Goal: Transaction & Acquisition: Purchase product/service

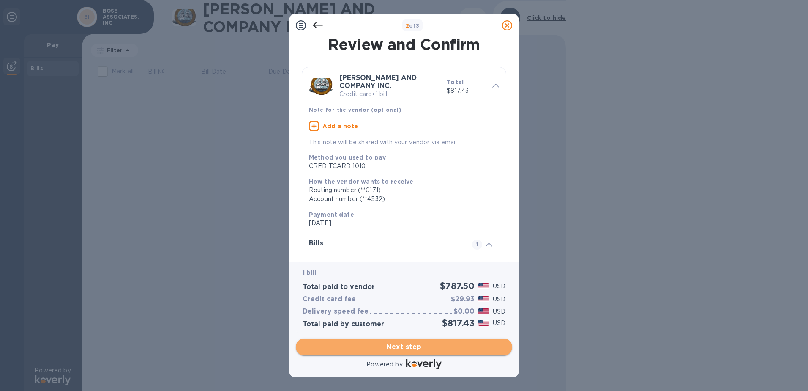
click at [402, 346] on span "Next step" at bounding box center [404, 347] width 203 height 10
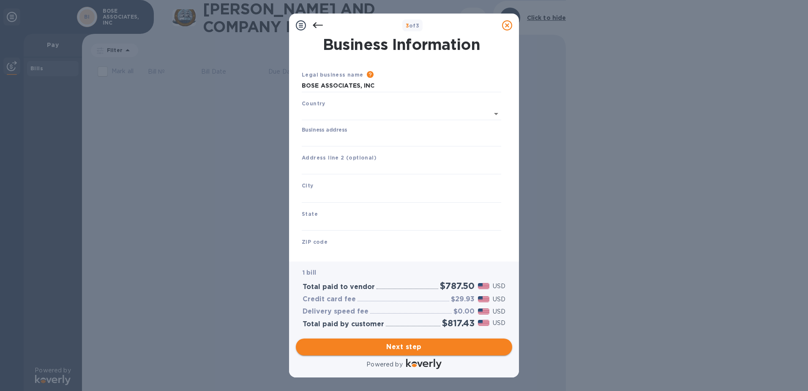
type input "[GEOGRAPHIC_DATA]"
click at [314, 137] on input "Business address" at bounding box center [401, 138] width 199 height 13
type input "[STREET_ADDRESS]"
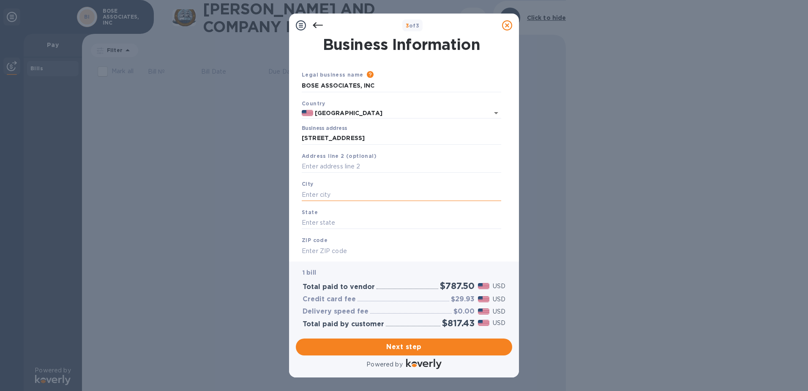
click at [303, 195] on input "text" at bounding box center [401, 194] width 199 height 13
type input "j"
click at [319, 194] on input "JAMACA" at bounding box center [401, 194] width 199 height 13
click at [340, 197] on input "[GEOGRAPHIC_DATA]" at bounding box center [401, 194] width 199 height 13
type input "JAMAICA PLAIN"
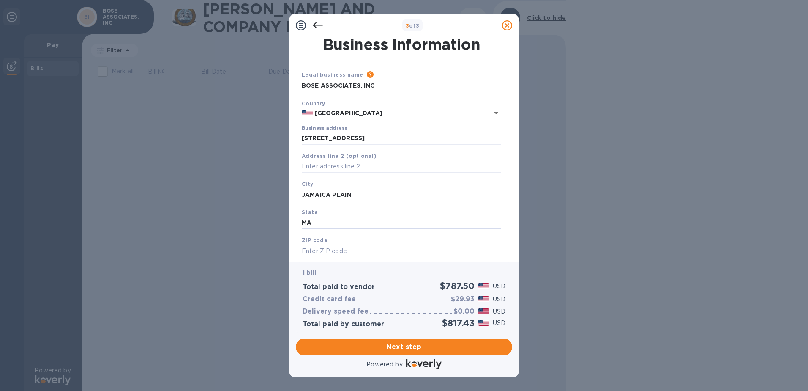
type input "MA"
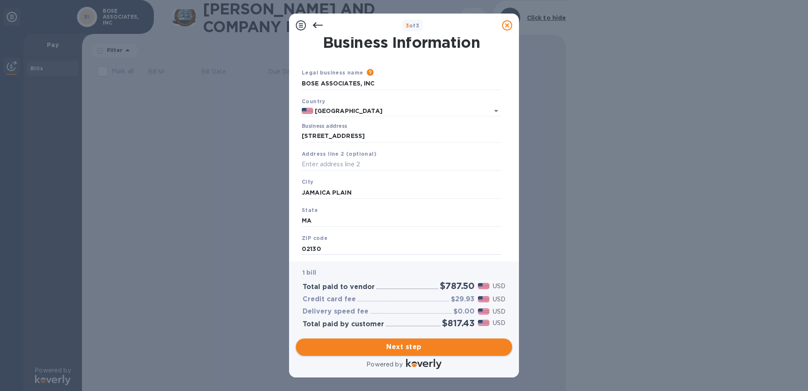
type input "02130"
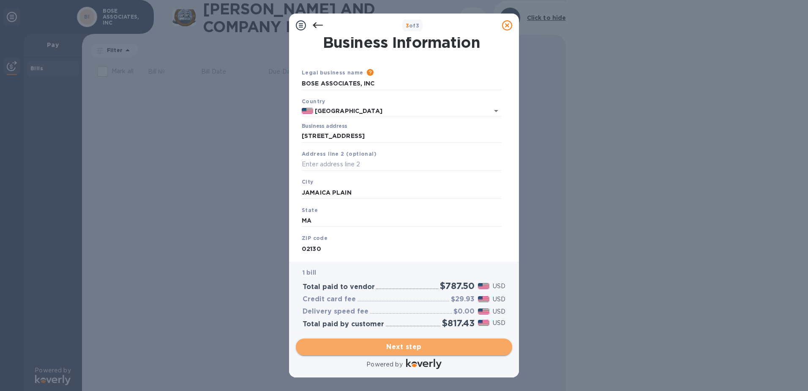
click at [413, 344] on span "Next step" at bounding box center [404, 347] width 203 height 10
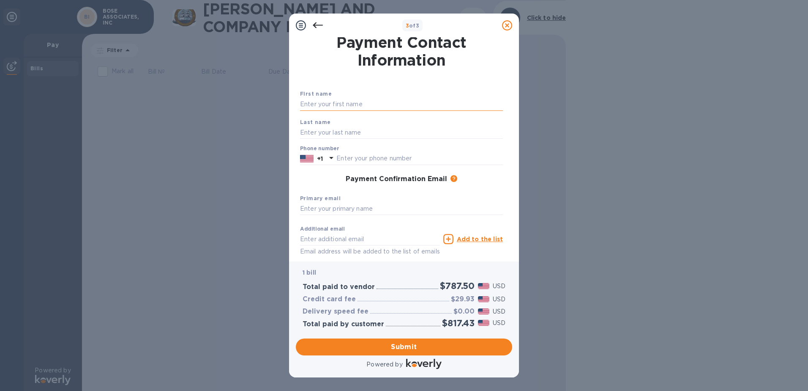
click at [323, 105] on input "text" at bounding box center [401, 104] width 203 height 13
type input "[PERSON_NAME]"
type input "basu"
type input "2259387058"
type input "[EMAIL_ADDRESS][DOMAIN_NAME]"
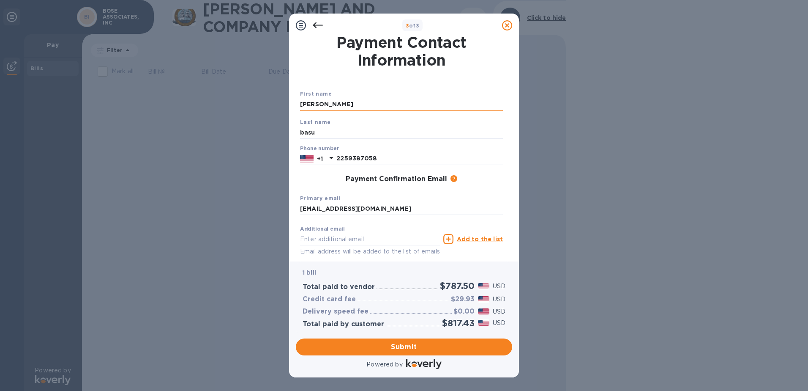
type input "[EMAIL_ADDRESS][DOMAIN_NAME]"
click at [401, 209] on input "[EMAIL_ADDRESS][DOMAIN_NAME]" at bounding box center [401, 208] width 203 height 13
drag, startPoint x: 401, startPoint y: 209, endPoint x: 182, endPoint y: 219, distance: 219.6
click at [182, 219] on div "3 of 3 Payment Contact Information First name [PERSON_NAME] Last name basu Phon…" at bounding box center [404, 195] width 808 height 391
type input "[EMAIL_ADDRESS][DOMAIN_NAME]"
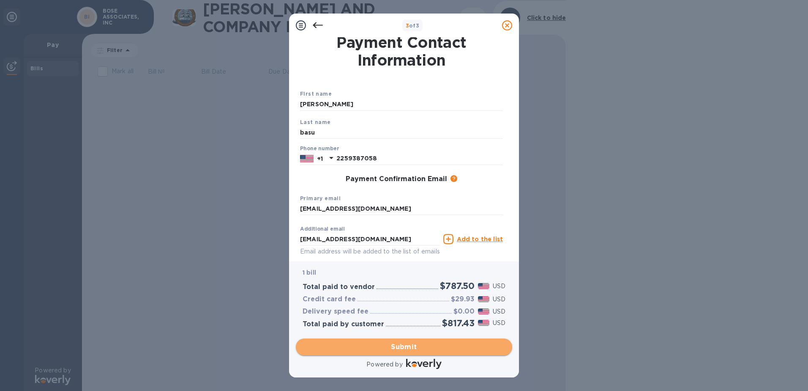
click at [403, 347] on span "Submit" at bounding box center [404, 347] width 203 height 10
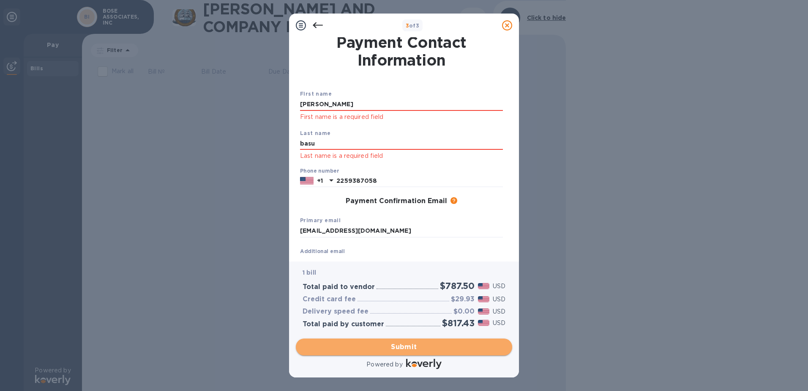
click at [400, 350] on span "Submit" at bounding box center [404, 347] width 203 height 10
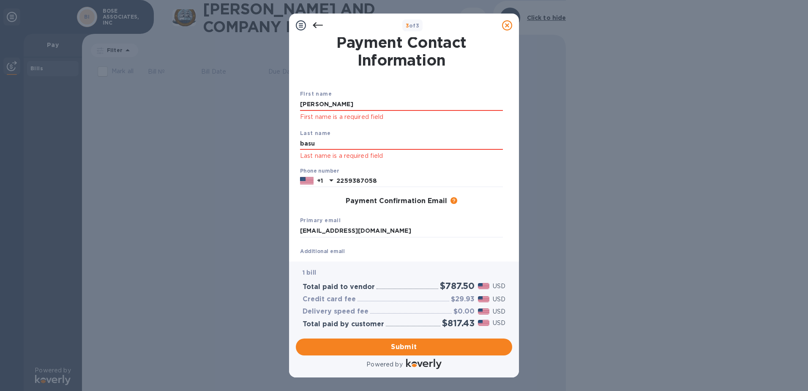
drag, startPoint x: 328, startPoint y: 99, endPoint x: 279, endPoint y: 95, distance: 49.2
click at [279, 95] on div "3 of 3 Payment Contact Information First name [PERSON_NAME] First name is a req…" at bounding box center [404, 195] width 808 height 391
type input "[PERSON_NAME]"
drag, startPoint x: 325, startPoint y: 142, endPoint x: 289, endPoint y: 144, distance: 36.0
click at [289, 144] on div "Payment Contact Information First name [PERSON_NAME] First name is a required f…" at bounding box center [404, 149] width 230 height 224
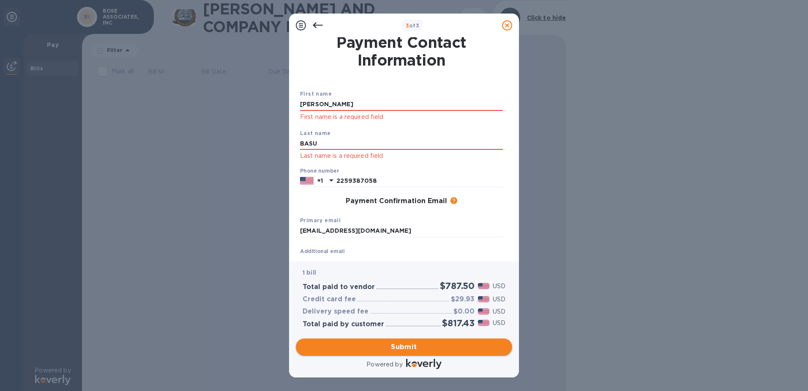
type input "BASU"
click at [406, 355] on button "Submit" at bounding box center [404, 346] width 216 height 17
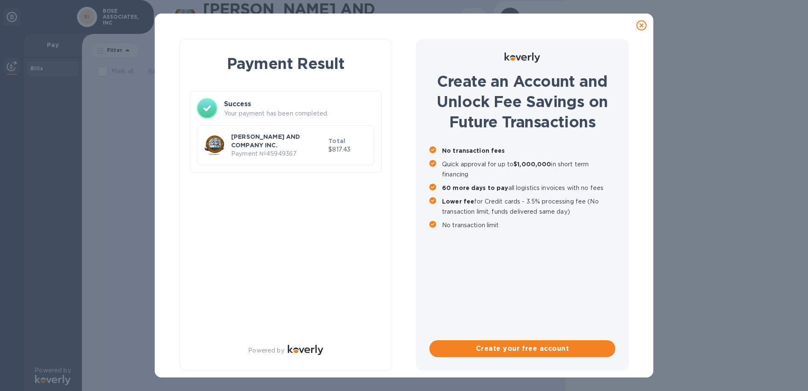
scroll to position [0, 0]
click at [104, 150] on div "Payment Result Success Your payment has been completed. [PERSON_NAME] AND COMPA…" at bounding box center [404, 195] width 808 height 391
click at [88, 15] on div "Payment Result Success Your payment has been completed. [PERSON_NAME] AND COMPA…" at bounding box center [404, 195] width 808 height 391
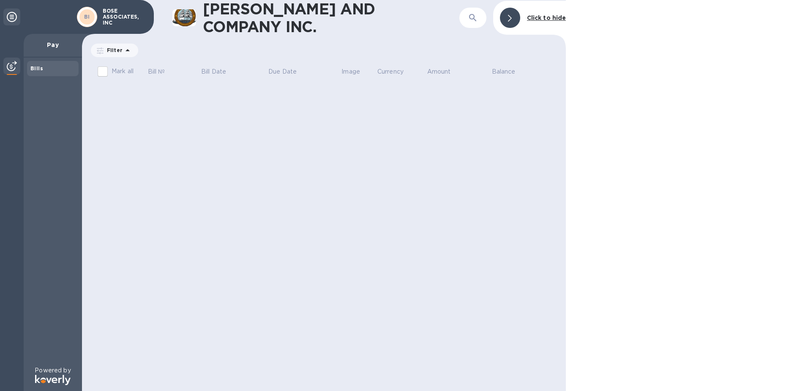
click at [97, 20] on div "BI" at bounding box center [87, 17] width 24 height 24
click at [33, 68] on b "Bills" at bounding box center [36, 68] width 13 height 6
click at [13, 15] on icon at bounding box center [12, 17] width 10 height 10
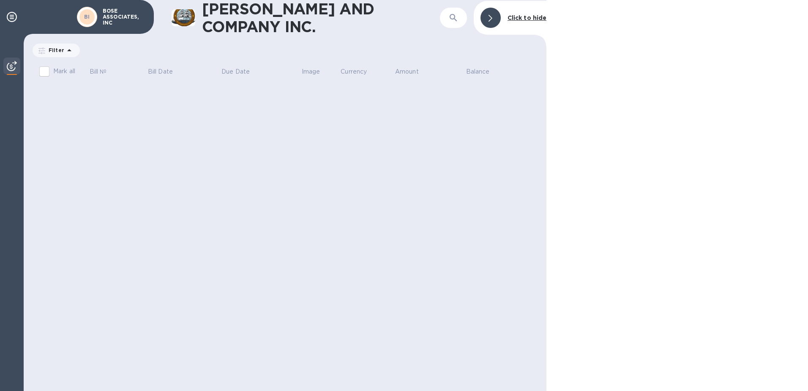
click at [10, 69] on img at bounding box center [12, 66] width 10 height 10
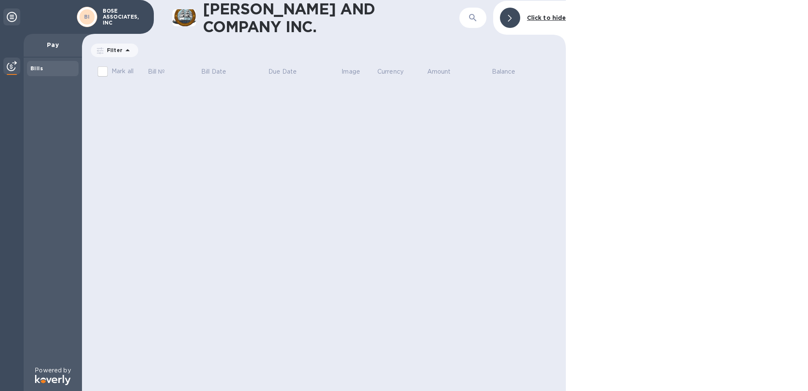
click at [96, 53] on div "Filter" at bounding box center [114, 51] width 47 height 14
click at [126, 49] on icon at bounding box center [128, 50] width 10 height 10
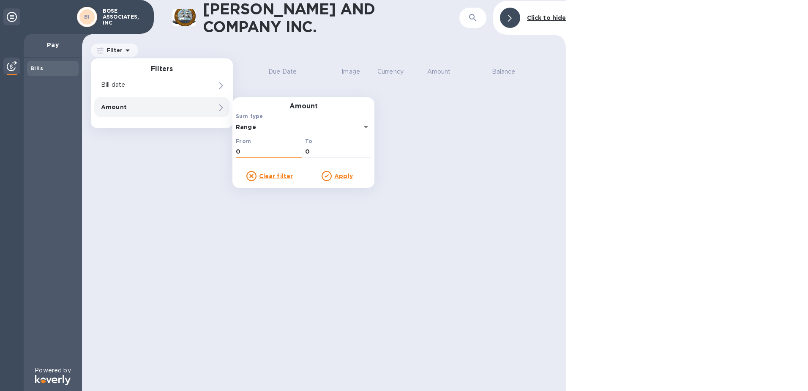
click at [240, 153] on input "0" at bounding box center [269, 151] width 66 height 13
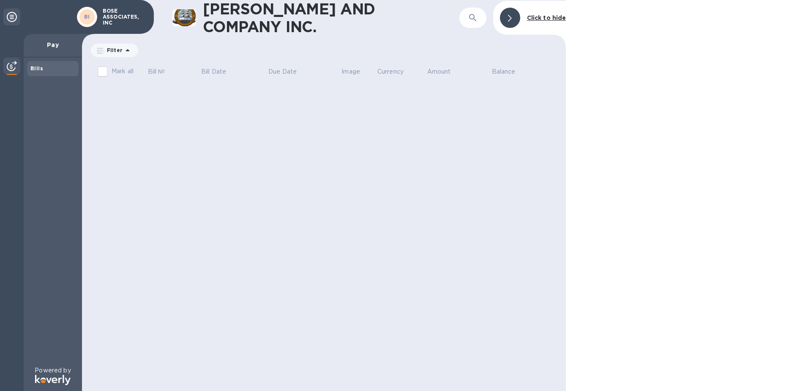
click at [9, 15] on icon at bounding box center [12, 17] width 10 height 10
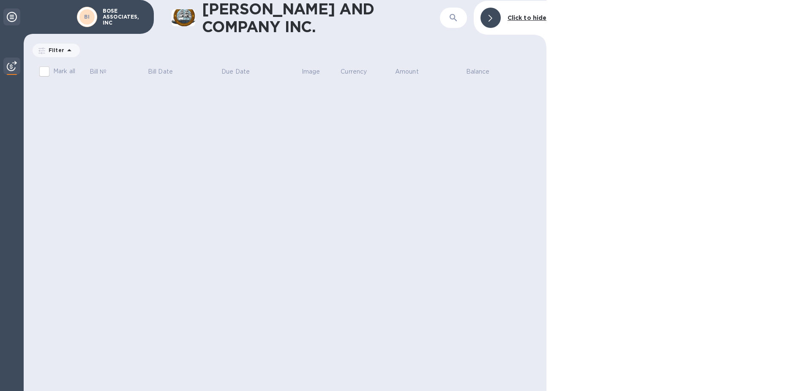
click at [9, 15] on icon at bounding box center [12, 17] width 10 height 10
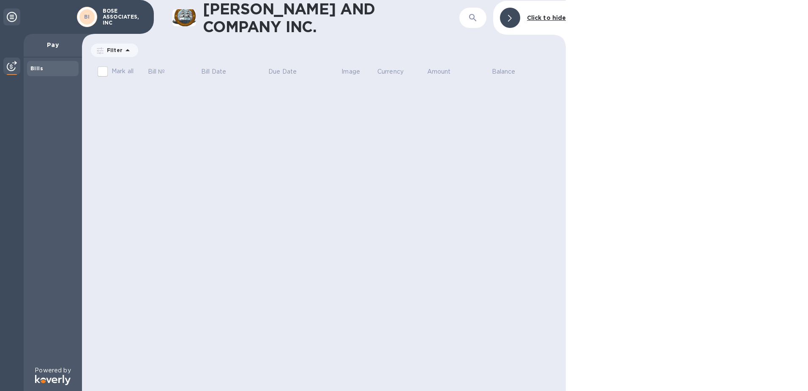
click at [544, 15] on b "Click to hide" at bounding box center [546, 17] width 39 height 7
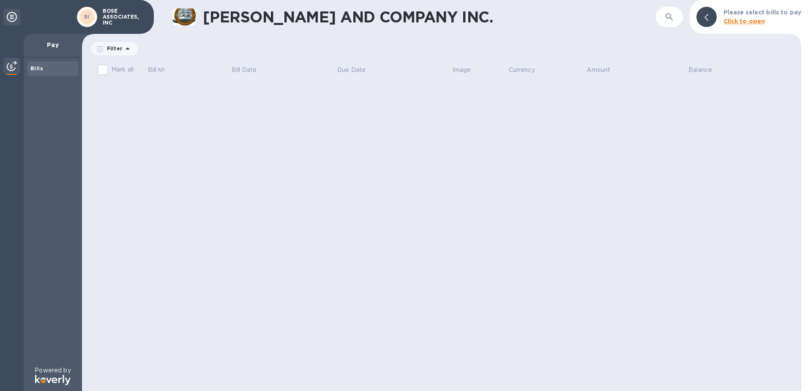
click at [747, 23] on b "Click to open" at bounding box center [745, 21] width 42 height 7
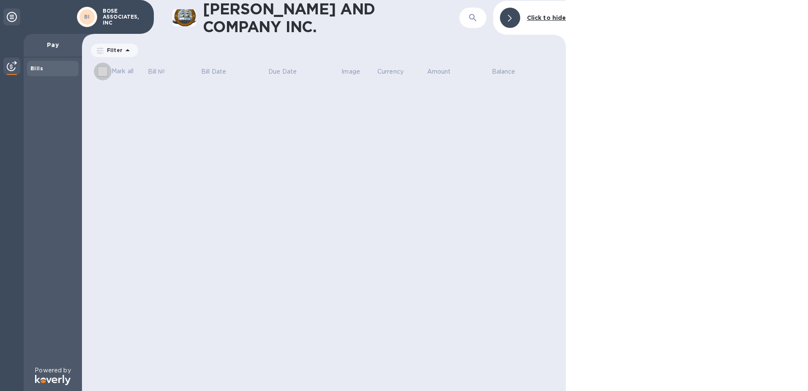
click at [100, 73] on input "Mark all" at bounding box center [103, 72] width 18 height 18
checkbox input "false"
click at [13, 66] on img at bounding box center [12, 66] width 10 height 10
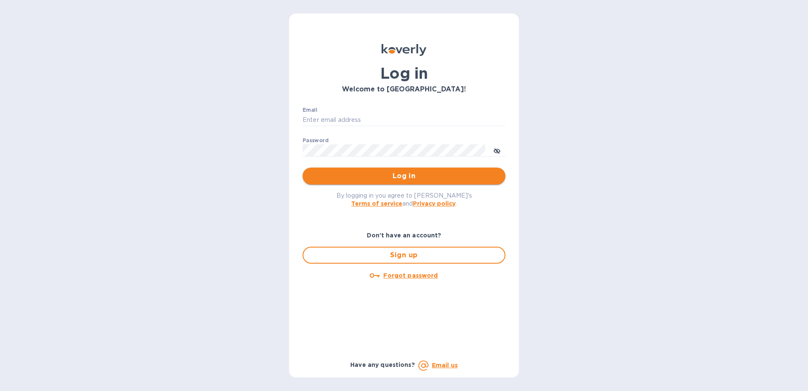
type input "boseassoc@yahoo.com"
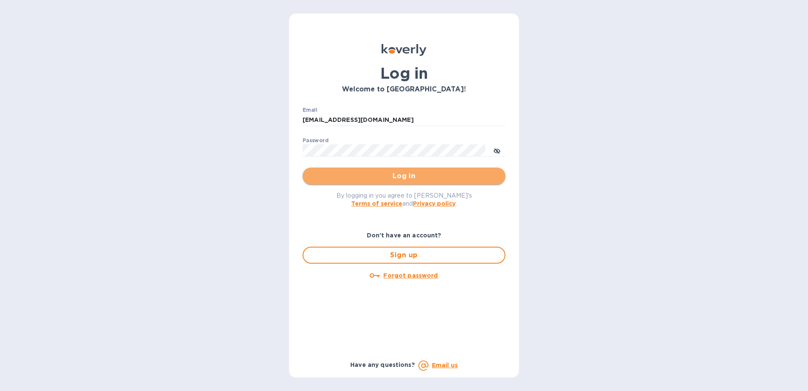
click at [426, 175] on span "Log in" at bounding box center [403, 176] width 189 height 10
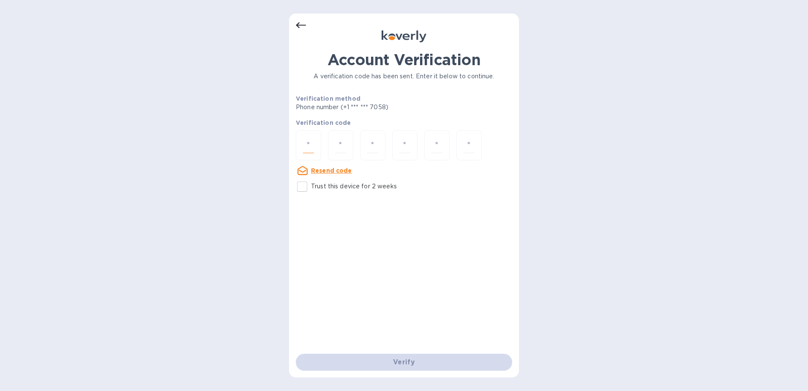
click at [310, 140] on input "number" at bounding box center [308, 145] width 11 height 16
type input "2"
type input "6"
type input "8"
type input "6"
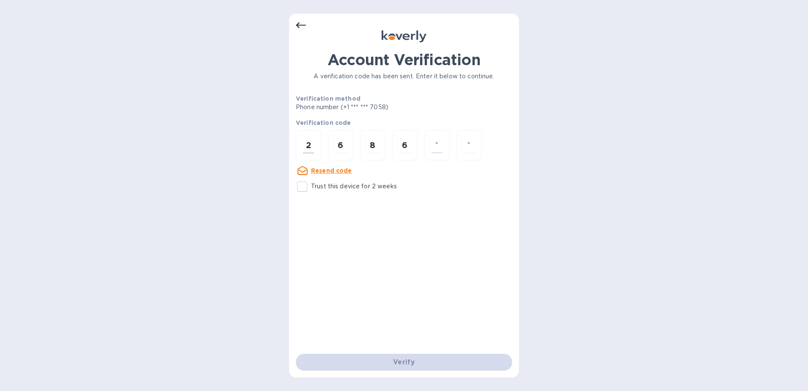
type input "1"
type input "9"
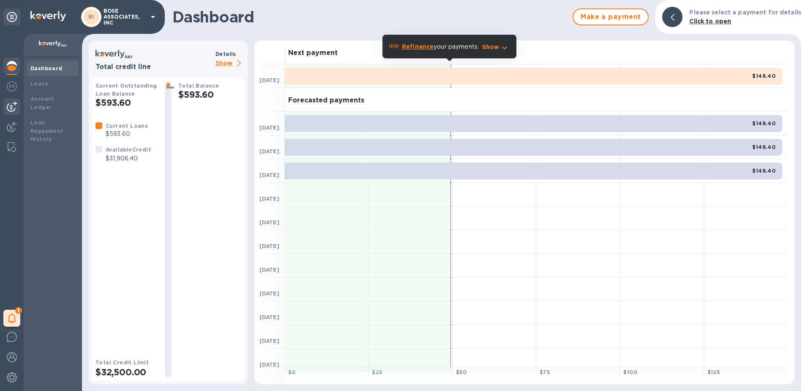
click at [8, 101] on img at bounding box center [12, 106] width 10 height 10
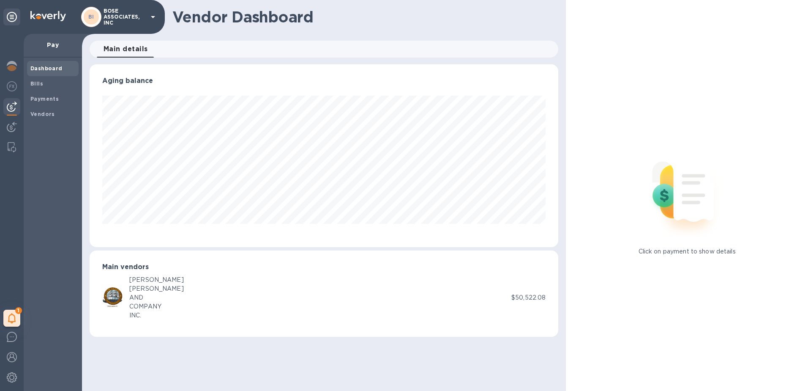
scroll to position [183, 469]
click at [39, 85] on b "Bills" at bounding box center [36, 83] width 13 height 6
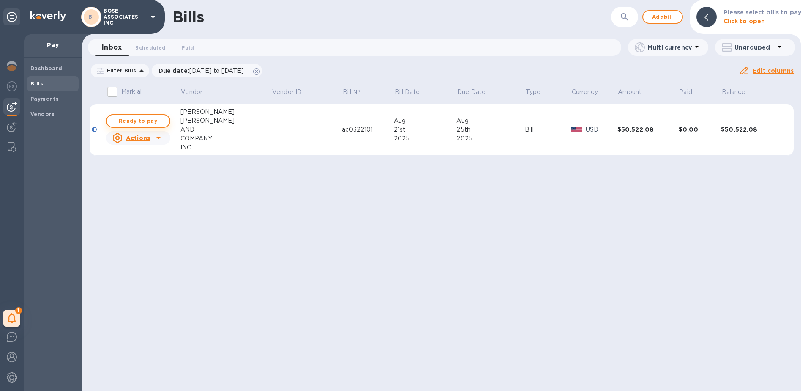
click at [156, 123] on span "Ready to pay" at bounding box center [138, 121] width 49 height 10
click at [155, 123] on span "Ready to pay" at bounding box center [138, 121] width 49 height 10
checkbox input "true"
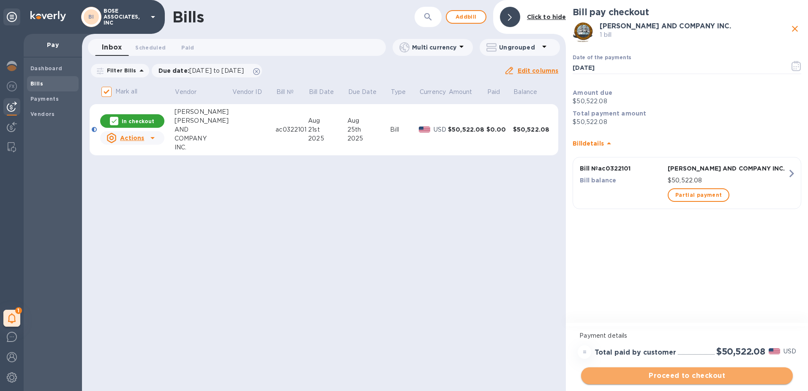
click at [710, 377] on span "Proceed to checkout" at bounding box center [687, 375] width 198 height 10
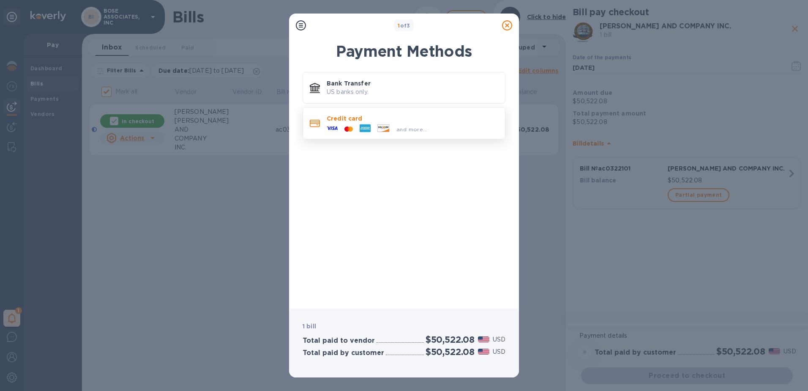
click at [364, 127] on icon at bounding box center [365, 128] width 11 height 8
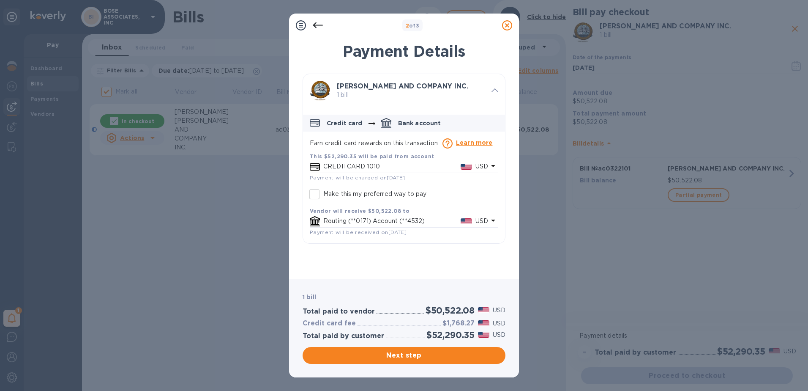
click at [331, 167] on p "CREDITCARD 1010" at bounding box center [391, 166] width 137 height 9
click at [329, 153] on b "This $52,290.35 will be paid from account" at bounding box center [372, 156] width 124 height 6
click at [317, 195] on input "Make this my preferred way to pay" at bounding box center [315, 194] width 18 height 18
checkbox input "true"
click at [432, 363] on button "Next step" at bounding box center [404, 355] width 203 height 17
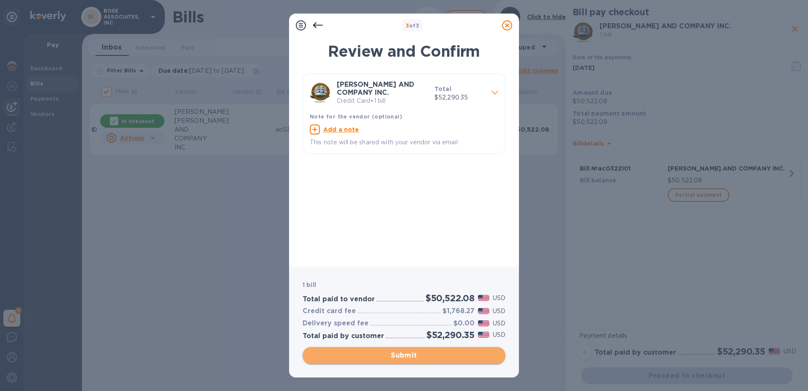
click at [428, 360] on button "Submit" at bounding box center [404, 355] width 203 height 17
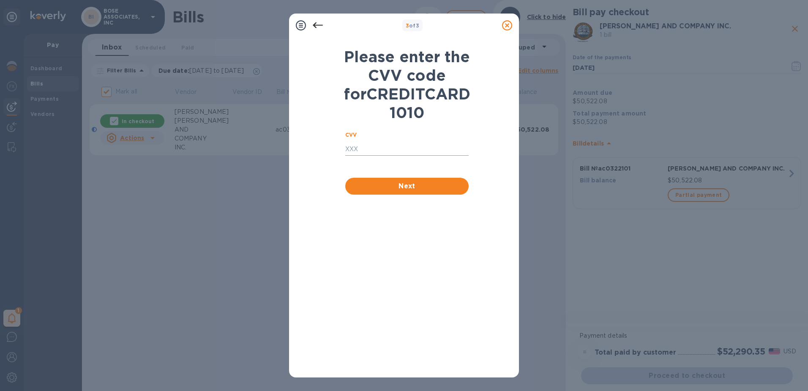
click at [345, 156] on input "text" at bounding box center [406, 149] width 123 height 13
type input "2949"
click at [414, 194] on button "Next" at bounding box center [406, 186] width 123 height 17
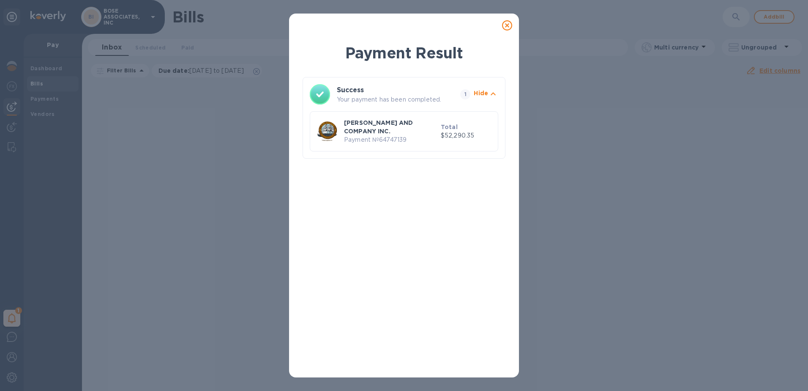
click at [504, 25] on icon at bounding box center [507, 25] width 10 height 10
